Goal: Task Accomplishment & Management: Book appointment/travel/reservation

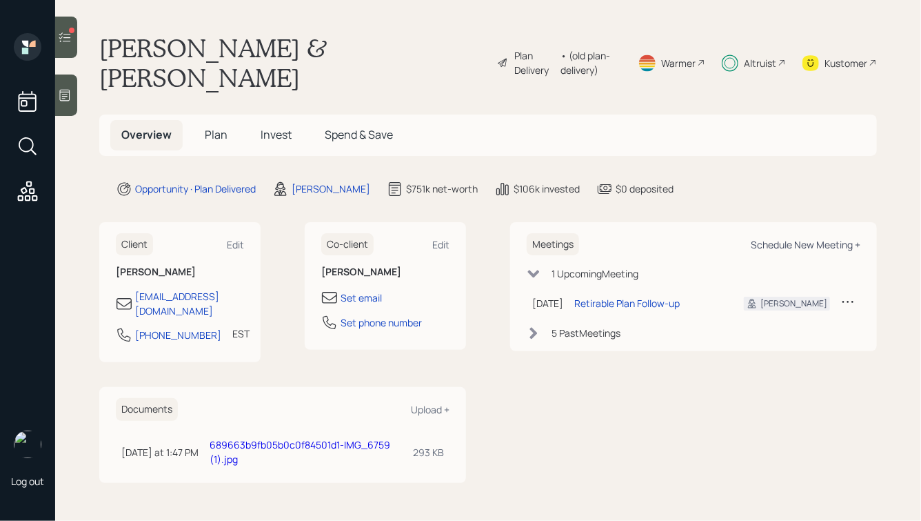
click at [800, 238] on div "Schedule New Meeting +" at bounding box center [806, 244] width 110 height 13
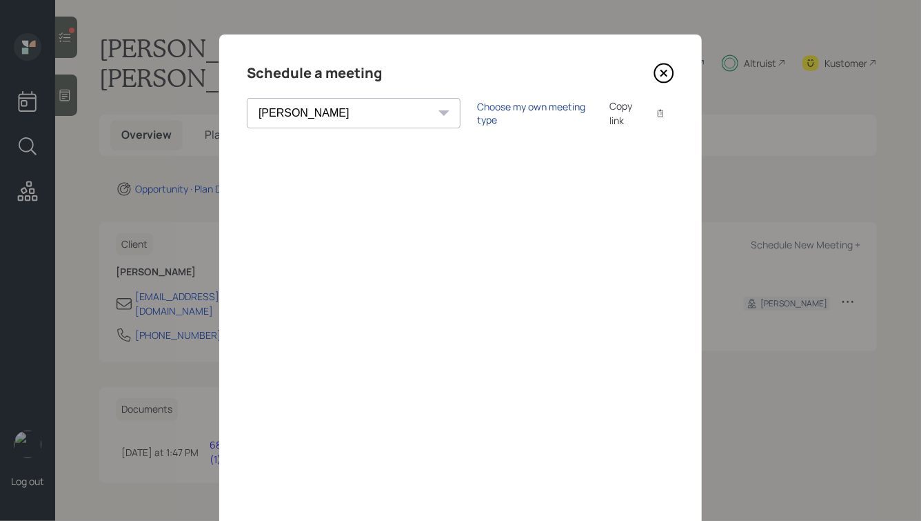
click at [477, 109] on div "Choose my own meeting type" at bounding box center [535, 113] width 116 height 26
click at [286, 92] on div "Schedule a meeting [PERSON_NAME] [PERSON_NAME] [PERSON_NAME] [PERSON_NAME] [PER…" at bounding box center [460, 310] width 483 height 552
click at [288, 115] on select "[PERSON_NAME] [PERSON_NAME] [PERSON_NAME] [PERSON_NAME] [PERSON_NAME] [PERSON_N…" at bounding box center [366, 113] width 238 height 30
click at [247, 98] on select "[PERSON_NAME] [PERSON_NAME] [PERSON_NAME] [PERSON_NAME] [PERSON_NAME] [PERSON_N…" at bounding box center [366, 113] width 238 height 30
click at [321, 106] on select "[PERSON_NAME] [PERSON_NAME] [PERSON_NAME] [PERSON_NAME] [PERSON_NAME] [PERSON_N…" at bounding box center [366, 113] width 238 height 30
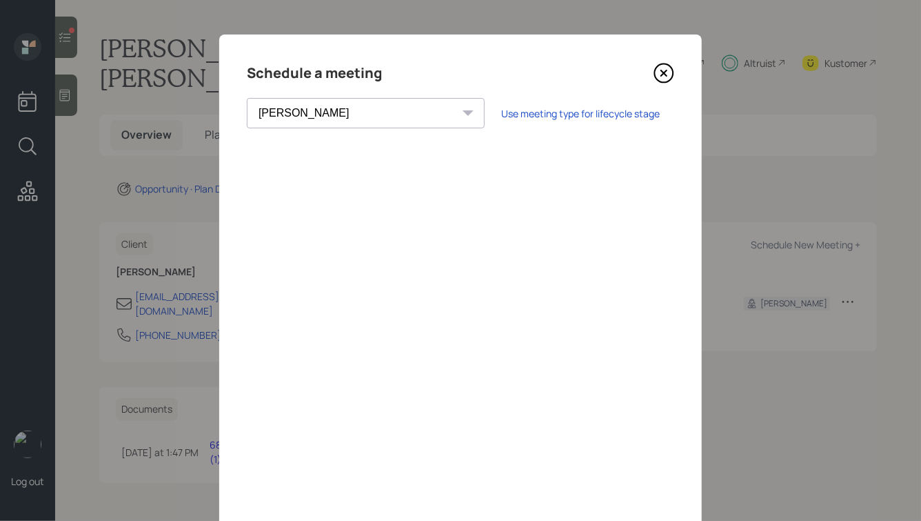
select select "ade3b313-576a-42c5-b346-1eb294908ae6"
click at [247, 98] on select "[PERSON_NAME] [PERSON_NAME] [PERSON_NAME] [PERSON_NAME] [PERSON_NAME] [PERSON_N…" at bounding box center [366, 113] width 238 height 30
